Goal: Transaction & Acquisition: Book appointment/travel/reservation

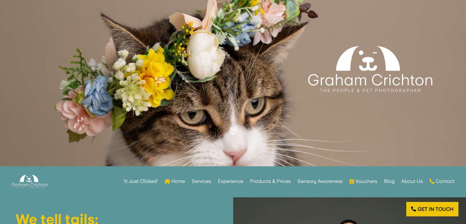
scroll to position [61, 0]
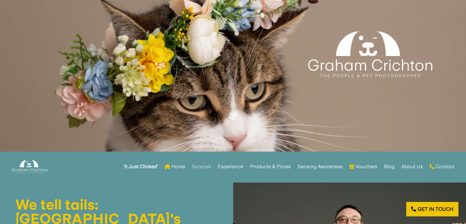
click at [195, 165] on link "Services" at bounding box center [201, 166] width 19 height 24
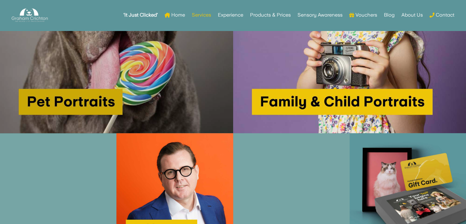
scroll to position [368, 0]
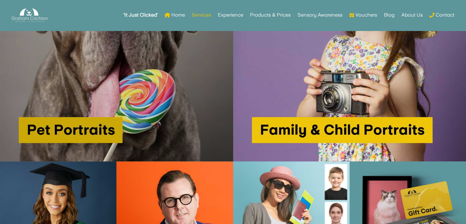
click at [149, 108] on img at bounding box center [116, 44] width 233 height 233
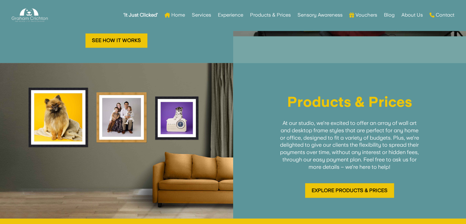
scroll to position [754, 0]
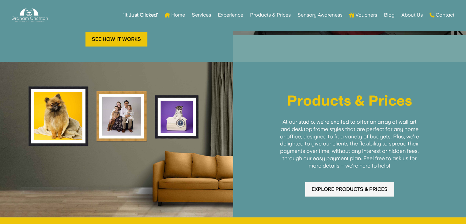
click at [386, 182] on link "Explore Products & Prices" at bounding box center [349, 189] width 89 height 14
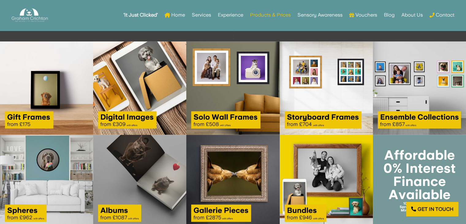
scroll to position [644, 0]
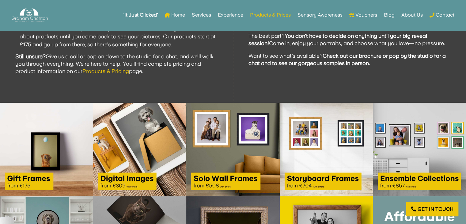
click at [33, 166] on img at bounding box center [46, 149] width 93 height 93
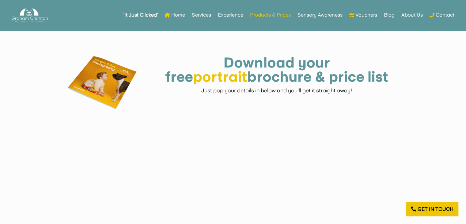
scroll to position [245, 0]
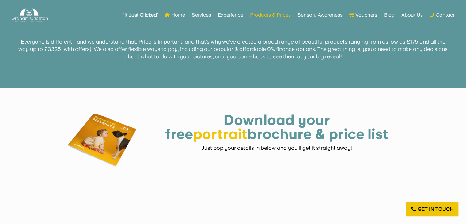
click at [247, 125] on font "portrait" at bounding box center [220, 133] width 54 height 17
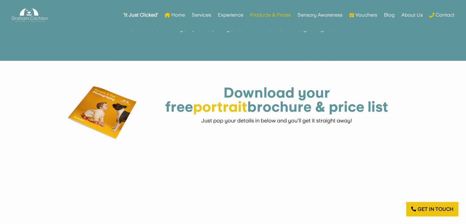
scroll to position [307, 0]
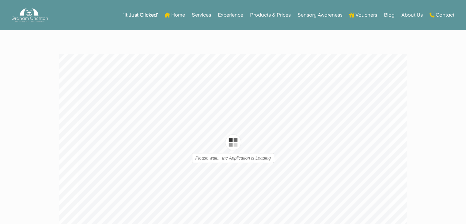
type input "1"
type input "16"
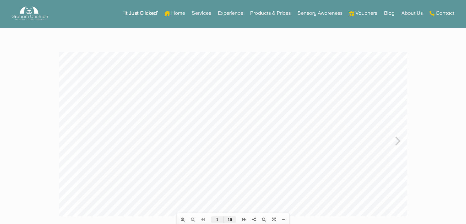
scroll to position [31, 0]
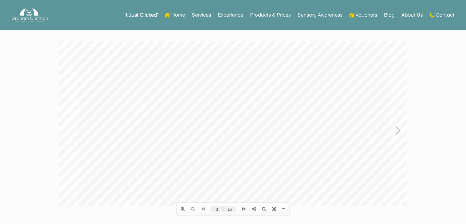
click at [396, 128] on icon at bounding box center [398, 130] width 6 height 16
click at [399, 132] on icon at bounding box center [398, 130] width 6 height 16
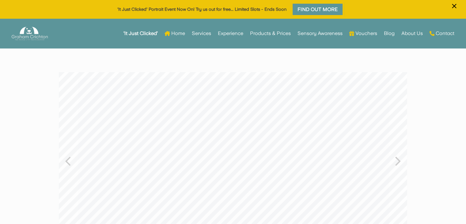
scroll to position [61, 0]
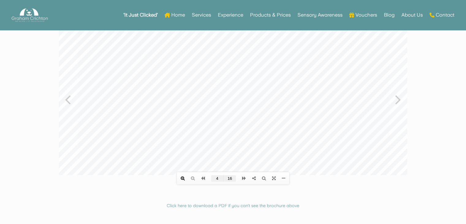
click at [182, 179] on icon at bounding box center [183, 178] width 4 height 4
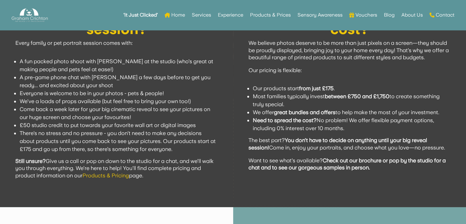
drag, startPoint x: 150, startPoint y: -93, endPoint x: 258, endPoint y: 25, distance: 160.1
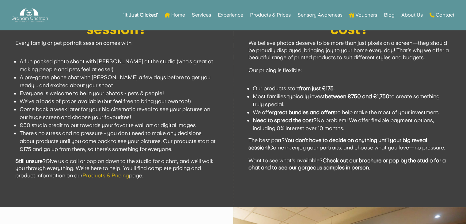
click html "Table of contents Bookmarks Thumbnails Search Share https://www.grahamcrichton.…"
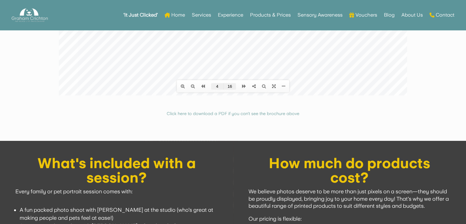
scroll to position [31, 0]
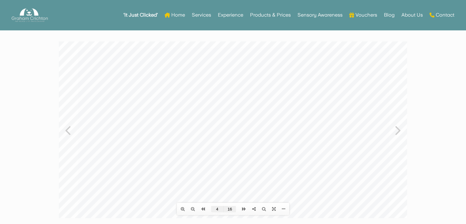
drag, startPoint x: 284, startPoint y: 143, endPoint x: 276, endPoint y: 90, distance: 54.3
click at [276, 90] on div at bounding box center [233, 129] width 349 height 177
drag, startPoint x: 276, startPoint y: 156, endPoint x: 277, endPoint y: 77, distance: 79.7
click at [278, 80] on div at bounding box center [233, 129] width 349 height 177
drag, startPoint x: 227, startPoint y: 91, endPoint x: 238, endPoint y: 97, distance: 12.2
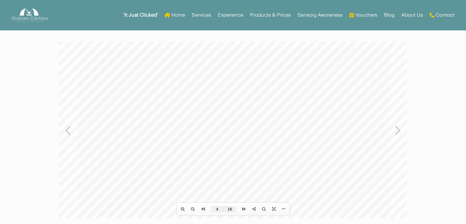
click at [238, 97] on div at bounding box center [233, 129] width 349 height 177
drag, startPoint x: 238, startPoint y: 100, endPoint x: 237, endPoint y: 135, distance: 34.3
click at [237, 135] on div at bounding box center [233, 129] width 349 height 177
drag, startPoint x: 241, startPoint y: 88, endPoint x: 238, endPoint y: 149, distance: 61.1
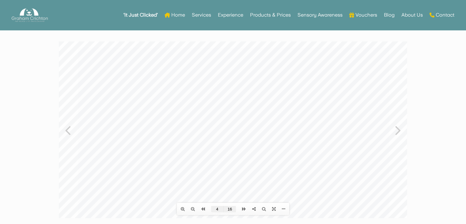
click at [238, 149] on div at bounding box center [233, 129] width 349 height 177
click at [190, 177] on link at bounding box center [193, 178] width 10 height 10
click at [190, 177] on li at bounding box center [193, 178] width 10 height 10
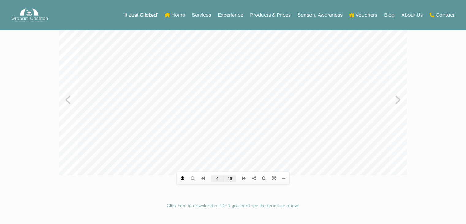
click at [181, 180] on link at bounding box center [183, 178] width 10 height 10
drag, startPoint x: 281, startPoint y: 105, endPoint x: 224, endPoint y: 181, distance: 95.9
click at [224, 181] on div "Table of contents Bookmarks Thumbnails Search Share https://www.grahamcrichton.…" at bounding box center [233, 99] width 349 height 177
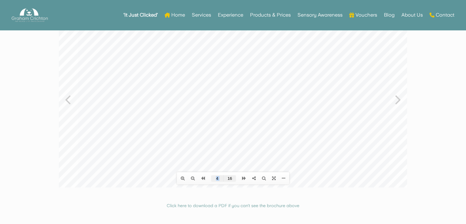
click at [225, 116] on div at bounding box center [233, 99] width 349 height 177
click at [300, 150] on div at bounding box center [233, 99] width 349 height 177
click at [395, 100] on div at bounding box center [233, 99] width 349 height 177
click at [194, 178] on icon at bounding box center [193, 178] width 4 height 4
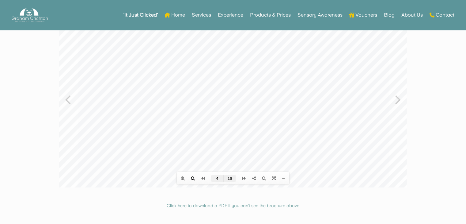
click at [194, 178] on icon at bounding box center [193, 178] width 4 height 4
click at [400, 99] on icon at bounding box center [398, 99] width 6 height 16
click at [184, 209] on icon at bounding box center [183, 209] width 4 height 4
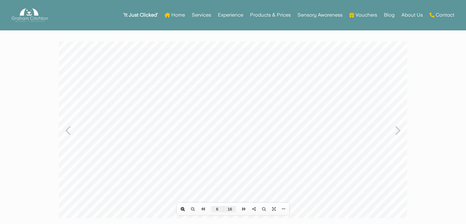
click at [184, 209] on icon at bounding box center [183, 209] width 4 height 4
drag, startPoint x: 192, startPoint y: 120, endPoint x: 291, endPoint y: 180, distance: 116.2
click at [291, 180] on div at bounding box center [233, 129] width 349 height 177
drag, startPoint x: 288, startPoint y: 165, endPoint x: 288, endPoint y: 137, distance: 27.9
click at [288, 145] on div at bounding box center [233, 129] width 349 height 177
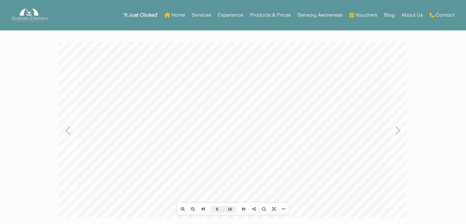
drag, startPoint x: 287, startPoint y: 166, endPoint x: 287, endPoint y: 142, distance: 24.5
click at [287, 142] on div at bounding box center [233, 129] width 349 height 177
drag, startPoint x: 288, startPoint y: 174, endPoint x: 288, endPoint y: 151, distance: 23.3
click at [288, 151] on div at bounding box center [233, 129] width 349 height 177
drag, startPoint x: 288, startPoint y: 167, endPoint x: 288, endPoint y: 140, distance: 27.3
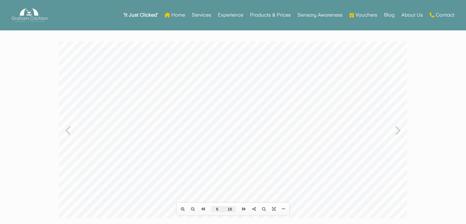
click at [288, 140] on div at bounding box center [233, 129] width 349 height 177
drag, startPoint x: 285, startPoint y: 169, endPoint x: 285, endPoint y: 154, distance: 14.7
click at [285, 154] on div at bounding box center [233, 129] width 349 height 177
click at [193, 208] on icon at bounding box center [193, 209] width 4 height 4
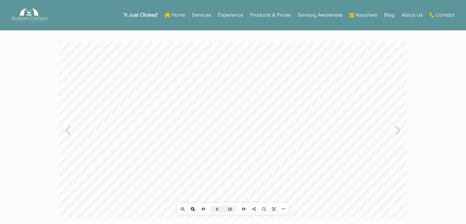
click at [193, 208] on icon at bounding box center [193, 209] width 4 height 4
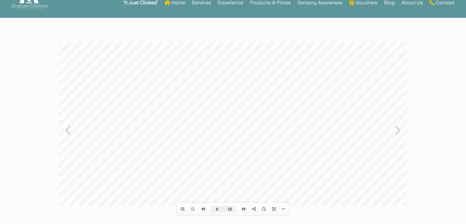
scroll to position [0, 0]
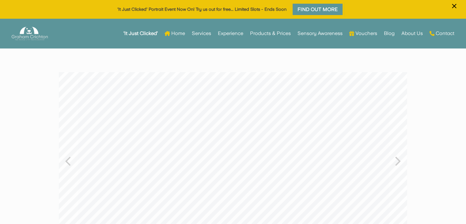
drag, startPoint x: 300, startPoint y: 185, endPoint x: 276, endPoint y: 155, distance: 38.9
click at [276, 155] on div at bounding box center [233, 154] width 349 height 164
click at [279, 155] on div at bounding box center [233, 154] width 349 height 164
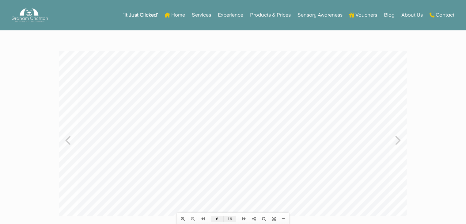
scroll to position [31, 0]
click at [372, 189] on div at bounding box center [233, 123] width 349 height 164
click at [184, 209] on icon at bounding box center [183, 209] width 4 height 4
drag, startPoint x: 184, startPoint y: 166, endPoint x: 296, endPoint y: 172, distance: 112.3
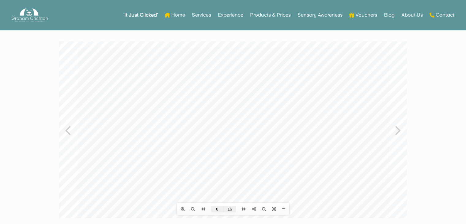
click at [296, 172] on div at bounding box center [233, 129] width 349 height 177
drag, startPoint x: 296, startPoint y: 170, endPoint x: 296, endPoint y: 123, distance: 46.6
click at [296, 123] on div at bounding box center [233, 129] width 349 height 177
drag, startPoint x: 296, startPoint y: 163, endPoint x: 296, endPoint y: 137, distance: 26.4
click at [296, 135] on div at bounding box center [233, 129] width 349 height 177
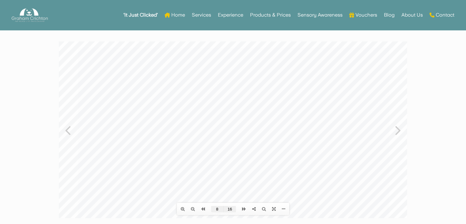
drag, startPoint x: 292, startPoint y: 148, endPoint x: 284, endPoint y: 194, distance: 46.6
click at [284, 193] on div at bounding box center [233, 129] width 349 height 177
drag, startPoint x: 334, startPoint y: 150, endPoint x: 331, endPoint y: 203, distance: 53.1
click at [331, 203] on div at bounding box center [233, 129] width 349 height 177
drag, startPoint x: 353, startPoint y: 176, endPoint x: 295, endPoint y: 184, distance: 59.4
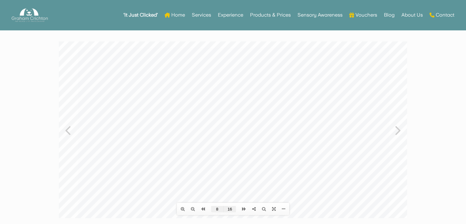
click at [296, 184] on div at bounding box center [233, 129] width 349 height 177
drag, startPoint x: 326, startPoint y: 155, endPoint x: 236, endPoint y: 141, distance: 90.6
click at [238, 141] on div at bounding box center [233, 129] width 349 height 177
drag, startPoint x: 318, startPoint y: 144, endPoint x: 249, endPoint y: 138, distance: 69.6
click at [249, 138] on div at bounding box center [233, 129] width 349 height 177
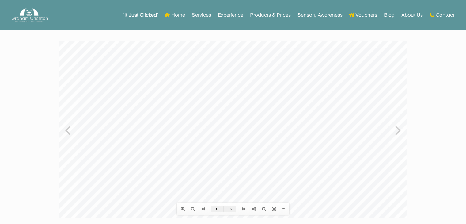
drag, startPoint x: 347, startPoint y: 142, endPoint x: 346, endPoint y: 86, distance: 56.7
click at [346, 87] on div at bounding box center [233, 129] width 349 height 177
drag, startPoint x: 334, startPoint y: 150, endPoint x: 327, endPoint y: 113, distance: 38.3
click at [327, 113] on div at bounding box center [233, 129] width 349 height 177
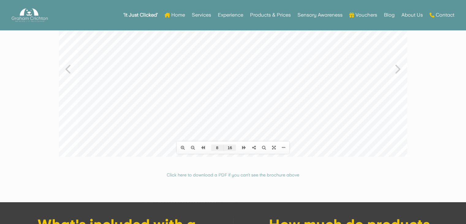
click at [394, 67] on div at bounding box center [233, 68] width 349 height 177
click at [400, 69] on icon at bounding box center [398, 68] width 6 height 16
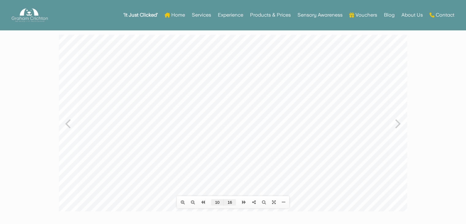
scroll to position [31, 0]
click at [191, 208] on icon at bounding box center [193, 209] width 4 height 4
click at [397, 131] on icon at bounding box center [398, 130] width 6 height 16
click at [185, 209] on link at bounding box center [183, 209] width 10 height 10
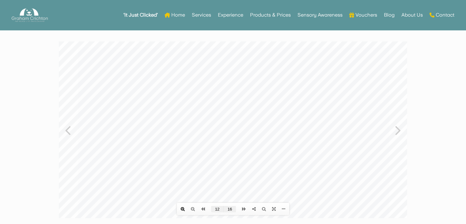
click at [185, 209] on link at bounding box center [183, 209] width 10 height 10
drag, startPoint x: 287, startPoint y: 181, endPoint x: 288, endPoint y: 132, distance: 48.1
click at [288, 132] on div at bounding box center [233, 129] width 349 height 177
drag, startPoint x: 322, startPoint y: 165, endPoint x: 241, endPoint y: 165, distance: 80.6
click at [241, 165] on div at bounding box center [233, 129] width 349 height 177
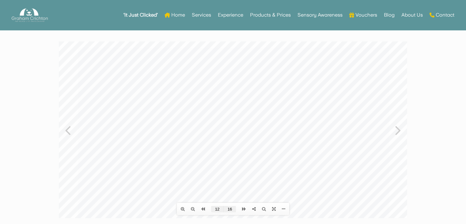
drag, startPoint x: 271, startPoint y: 172, endPoint x: 236, endPoint y: 172, distance: 34.6
click at [236, 172] on div at bounding box center [233, 129] width 349 height 177
drag, startPoint x: 359, startPoint y: 135, endPoint x: 359, endPoint y: 184, distance: 49.0
click at [359, 184] on div at bounding box center [233, 129] width 349 height 177
drag, startPoint x: 350, startPoint y: 101, endPoint x: 358, endPoint y: 108, distance: 11.1
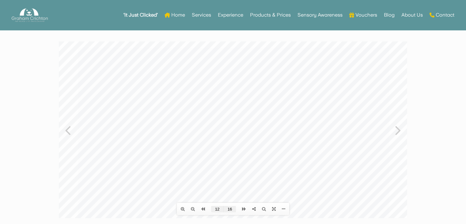
click at [358, 108] on div at bounding box center [233, 129] width 349 height 177
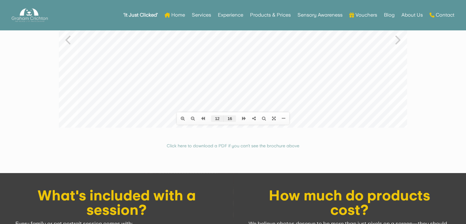
scroll to position [123, 0]
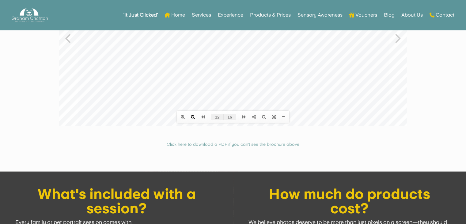
click at [192, 116] on icon at bounding box center [193, 117] width 4 height 4
drag, startPoint x: 387, startPoint y: 108, endPoint x: 395, endPoint y: 180, distance: 72.5
click html "Table of contents Bookmarks Thumbnails Search Share https://www.grahamcrichton.…"
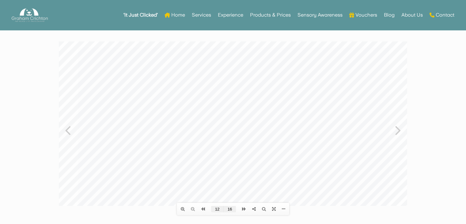
scroll to position [29, 0]
click at [397, 133] on icon at bounding box center [398, 132] width 6 height 16
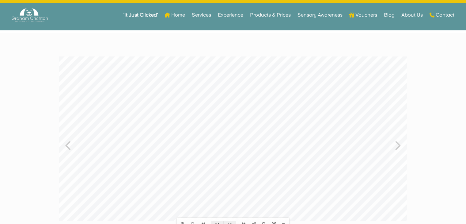
scroll to position [31, 0]
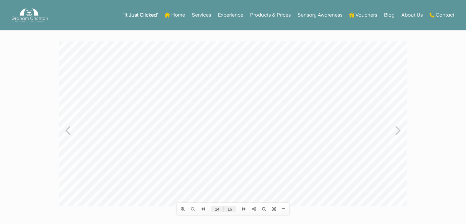
click at [398, 129] on icon at bounding box center [398, 130] width 6 height 16
click at [67, 130] on icon at bounding box center [68, 130] width 6 height 16
click at [68, 131] on icon at bounding box center [68, 130] width 6 height 16
click at [398, 131] on icon at bounding box center [398, 130] width 6 height 16
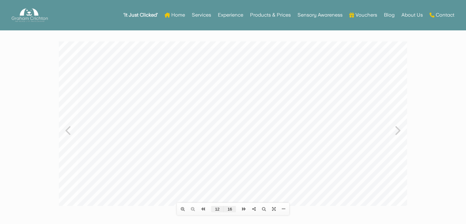
click at [67, 130] on icon at bounding box center [68, 130] width 6 height 16
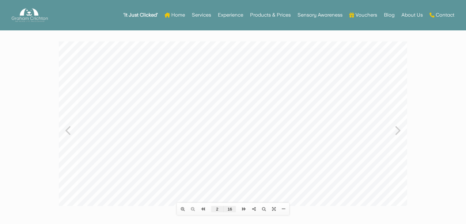
click at [396, 129] on icon at bounding box center [398, 130] width 6 height 16
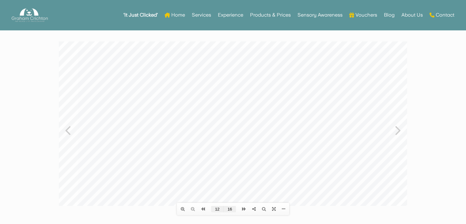
click at [396, 129] on icon at bounding box center [398, 130] width 6 height 16
type input "14"
click at [219, 16] on link "Experience" at bounding box center [230, 15] width 25 height 24
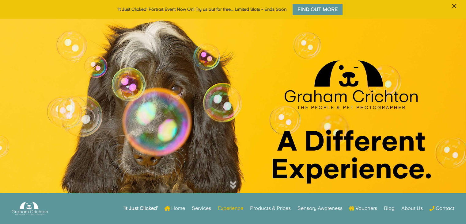
click at [453, 6] on span "×" at bounding box center [455, 6] width 6 height 12
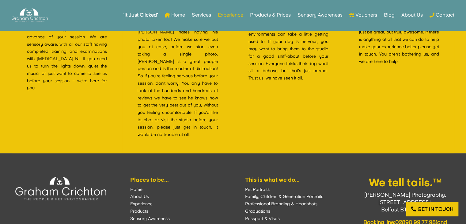
scroll to position [1686, 0]
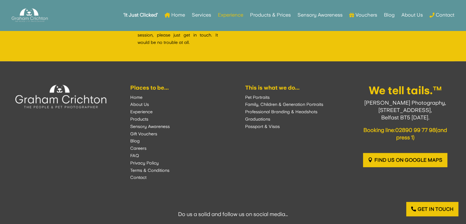
click at [253, 95] on font "Pet Portraits" at bounding box center [257, 97] width 25 height 5
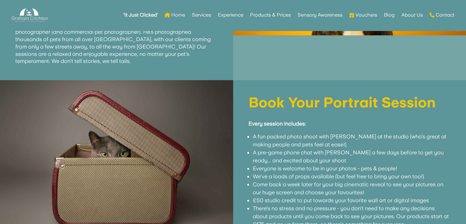
scroll to position [429, 0]
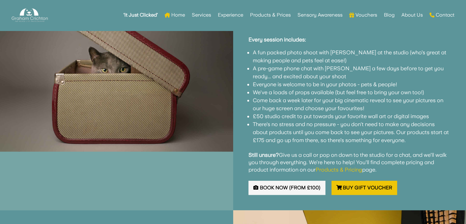
click at [300, 181] on link "Book Now (from £100)" at bounding box center [287, 188] width 77 height 14
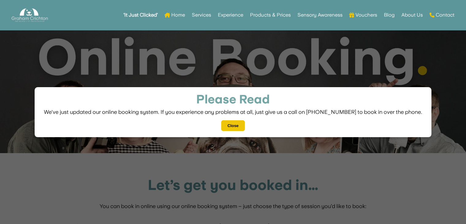
click at [227, 123] on button "Close" at bounding box center [232, 125] width 23 height 11
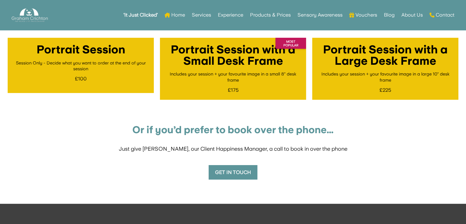
scroll to position [153, 0]
